Goal: Task Accomplishment & Management: Use online tool/utility

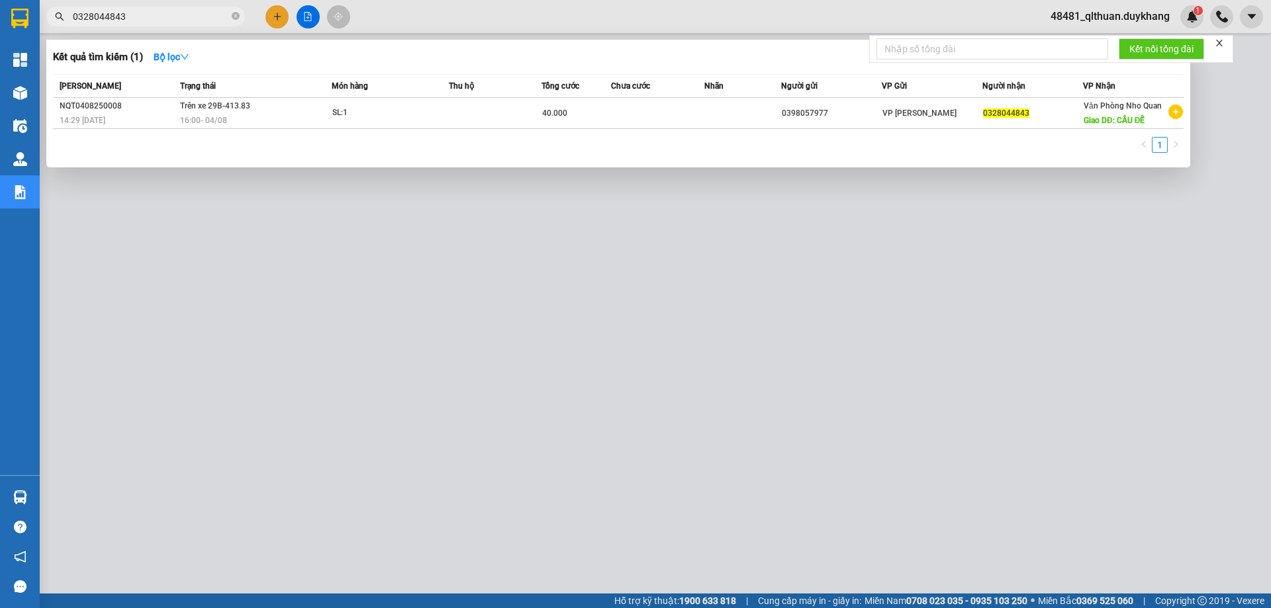
click at [299, 506] on div at bounding box center [635, 304] width 1271 height 608
click at [236, 19] on icon "close-circle" at bounding box center [236, 16] width 8 height 8
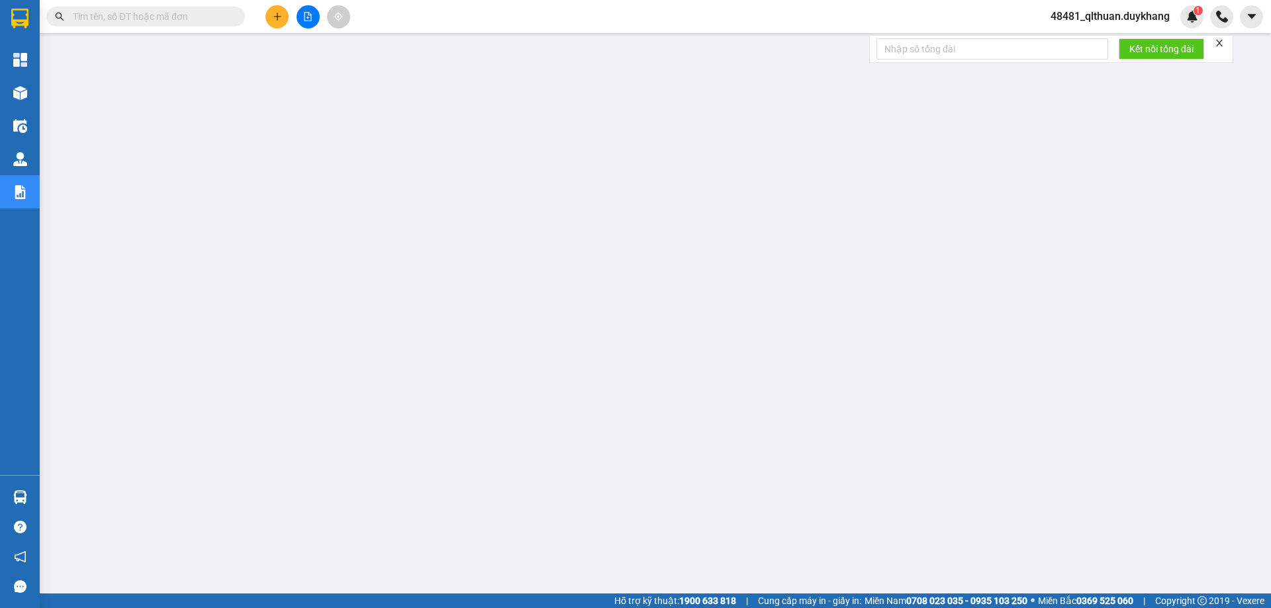
click at [222, 16] on input "text" at bounding box center [151, 16] width 156 height 15
paste input "0985076022"
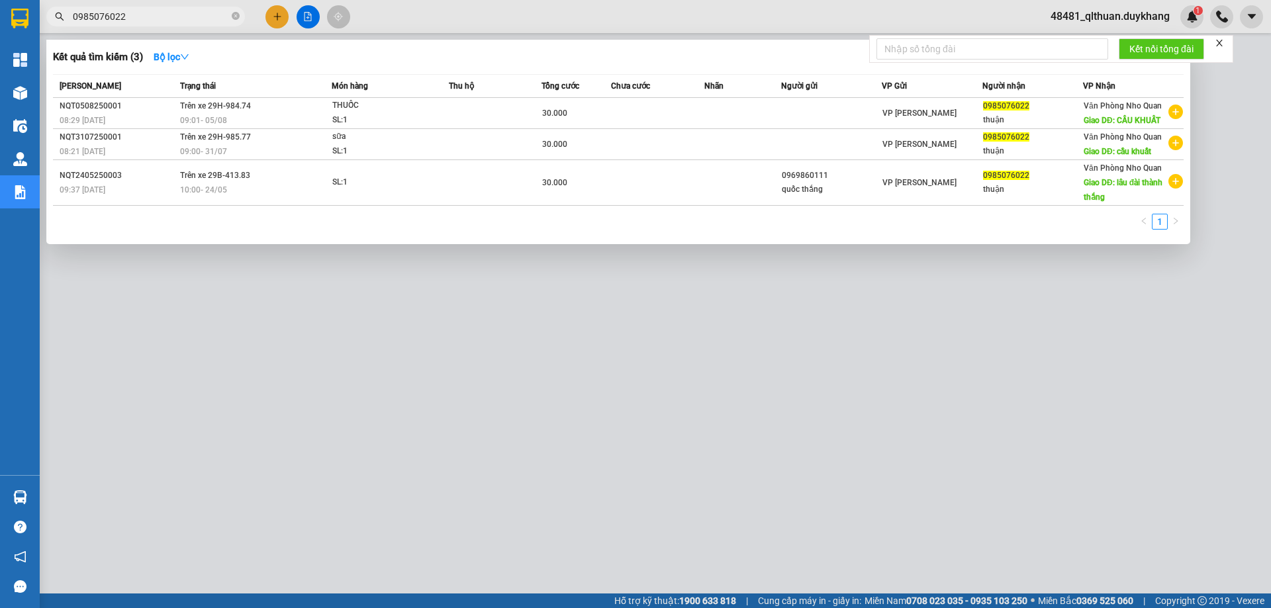
type input "0985076022"
click at [237, 16] on icon "close-circle" at bounding box center [236, 16] width 8 height 8
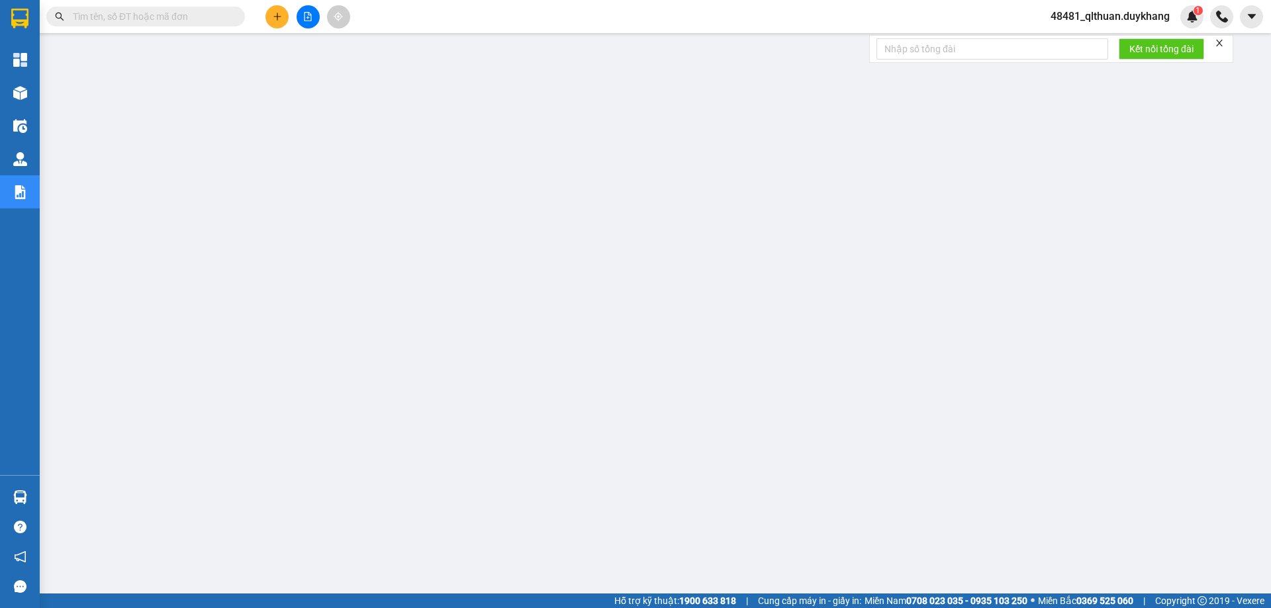
paste input "0334673806"
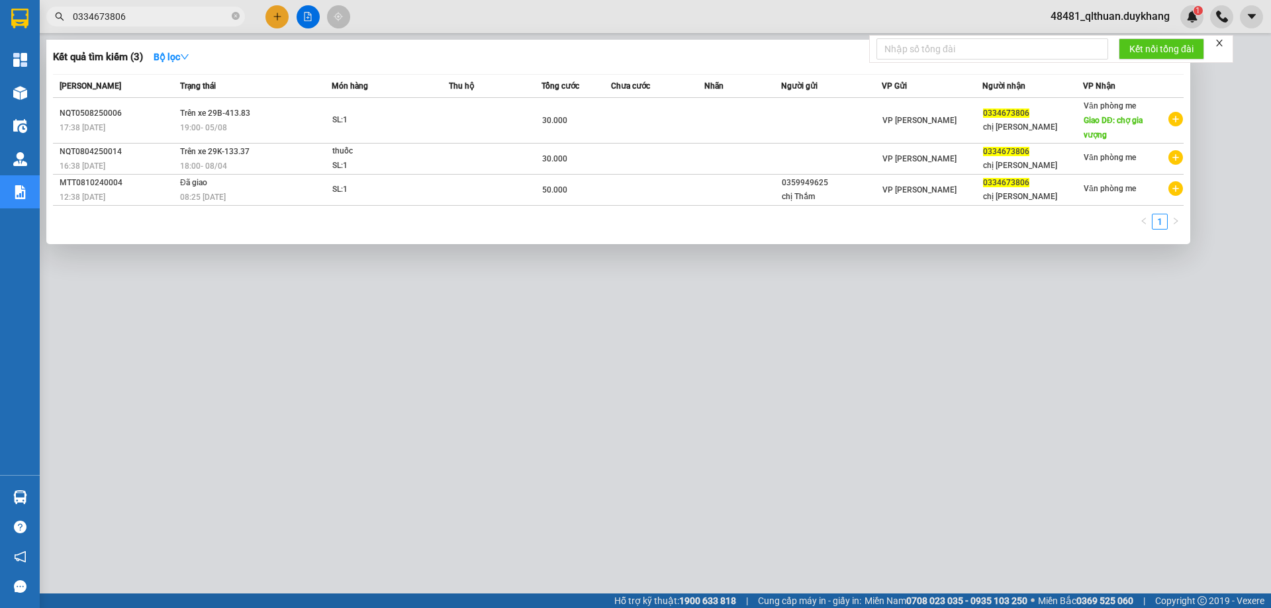
type input "0334673806"
click at [233, 19] on icon "close-circle" at bounding box center [236, 16] width 8 height 8
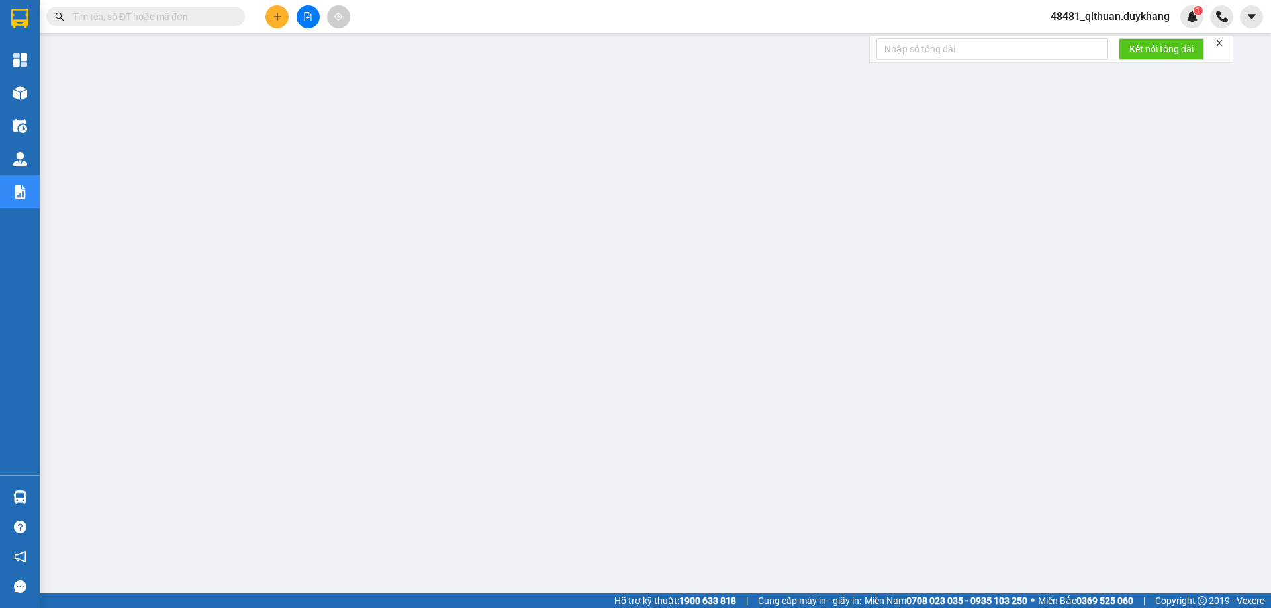
paste input "0985887296"
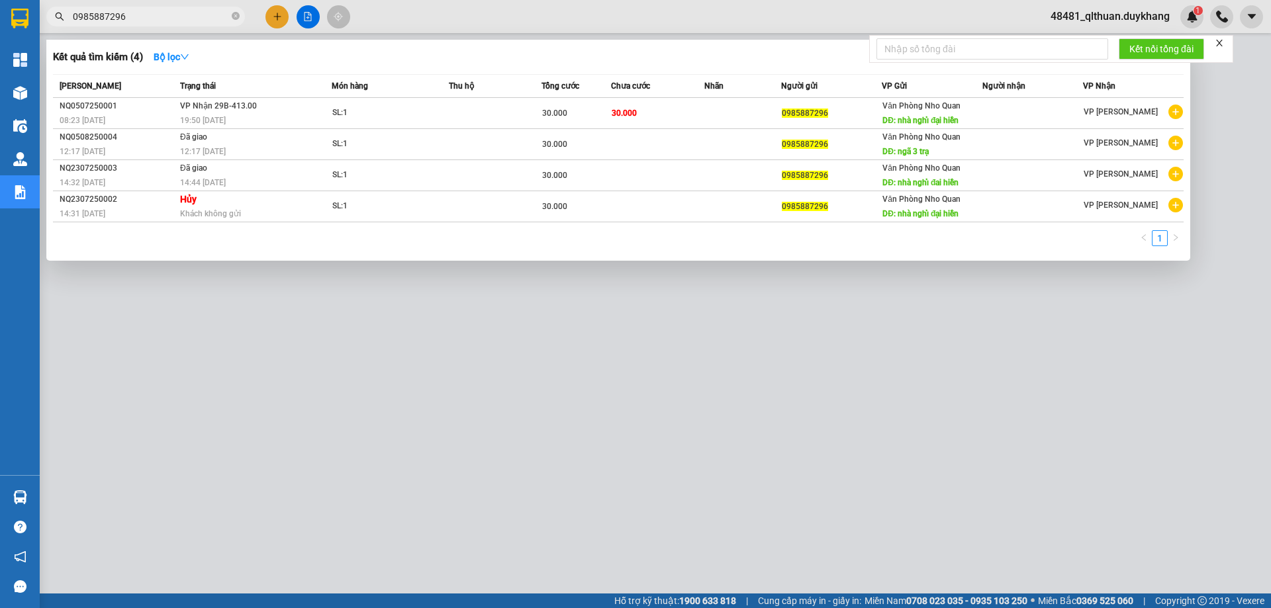
type input "0985887296"
click at [231, 19] on span "0985887296" at bounding box center [145, 17] width 199 height 20
click at [234, 18] on icon "close-circle" at bounding box center [236, 16] width 8 height 8
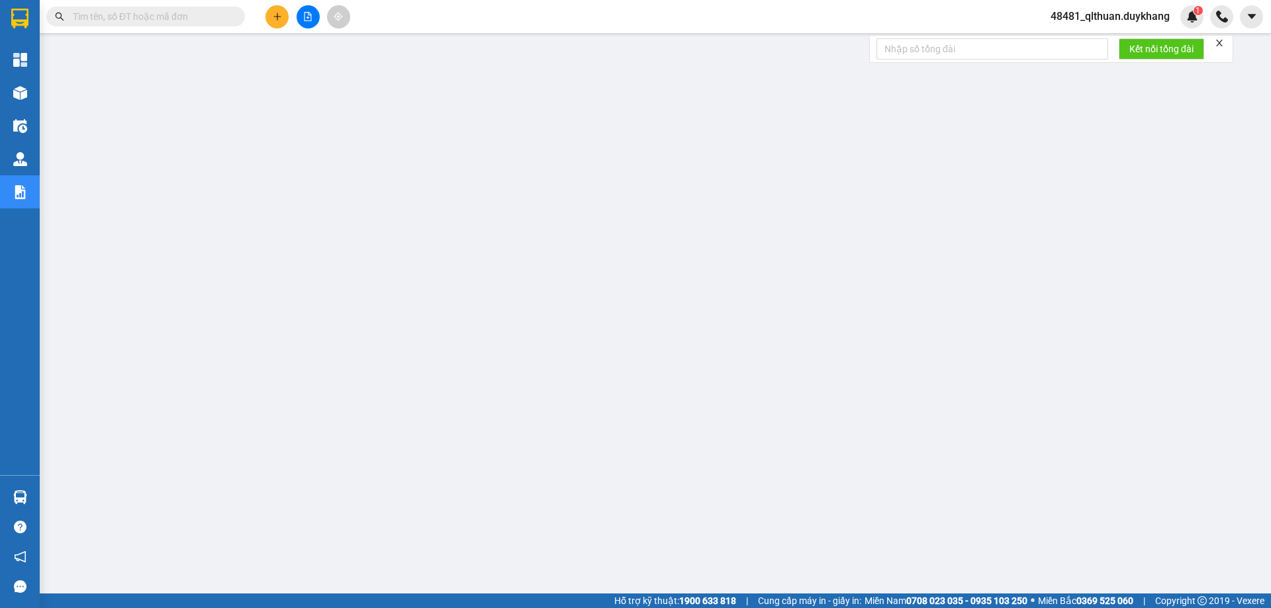
paste input "0869967172"
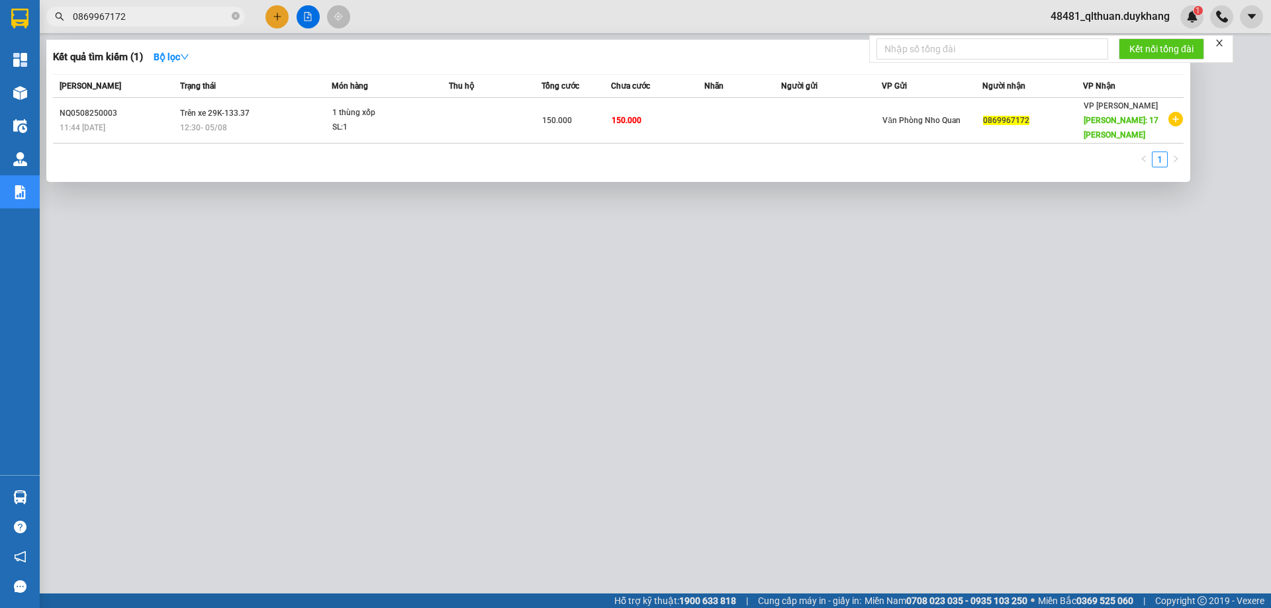
type input "0869967172"
click at [239, 13] on icon "close-circle" at bounding box center [236, 16] width 8 height 8
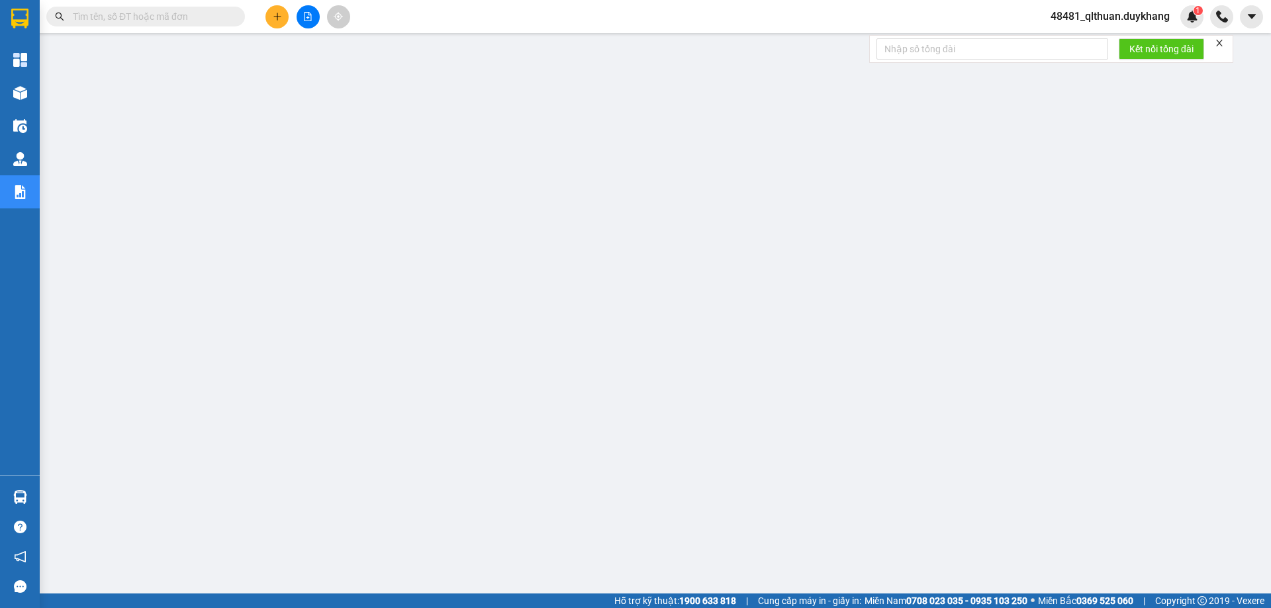
paste input "0982376038"
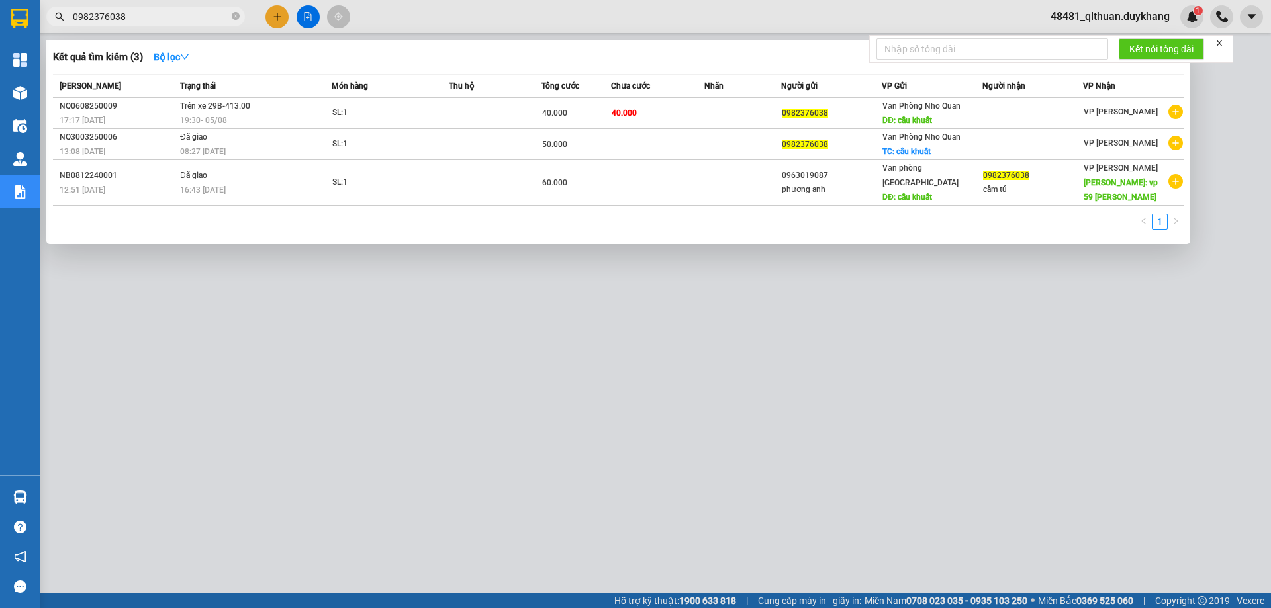
type input "0982376038"
click at [236, 15] on icon "close-circle" at bounding box center [236, 16] width 8 height 8
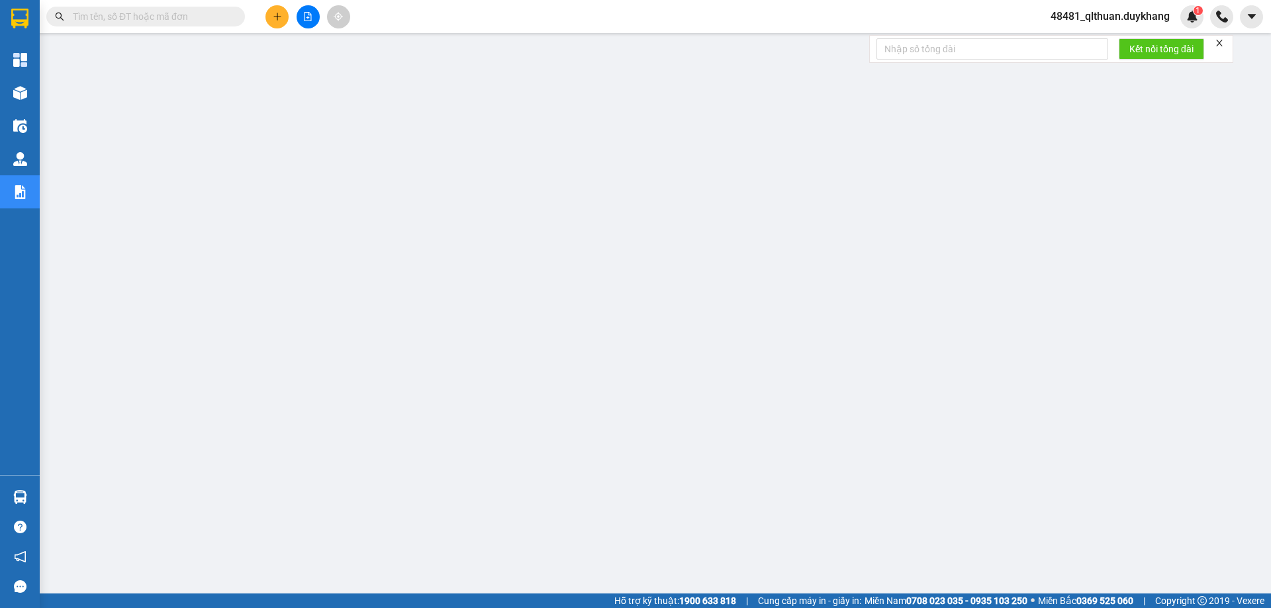
click at [210, 11] on input "text" at bounding box center [151, 16] width 156 height 15
paste input "0866706791"
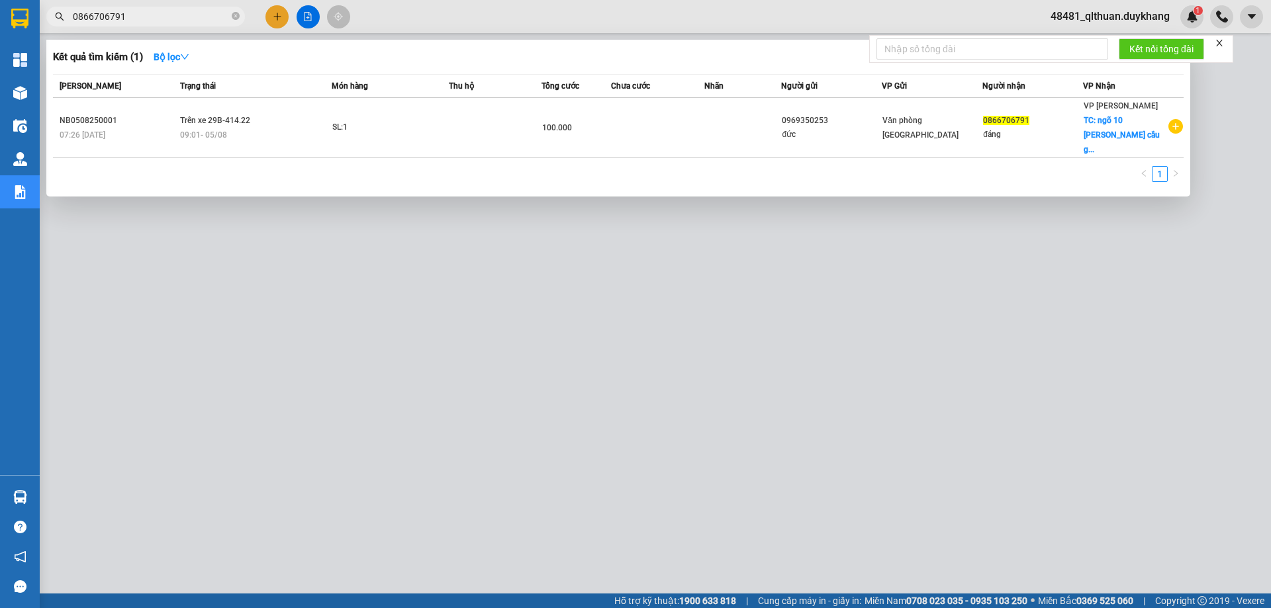
type input "0866706791"
click at [771, 498] on div at bounding box center [635, 304] width 1271 height 608
